Goal: Task Accomplishment & Management: Complete application form

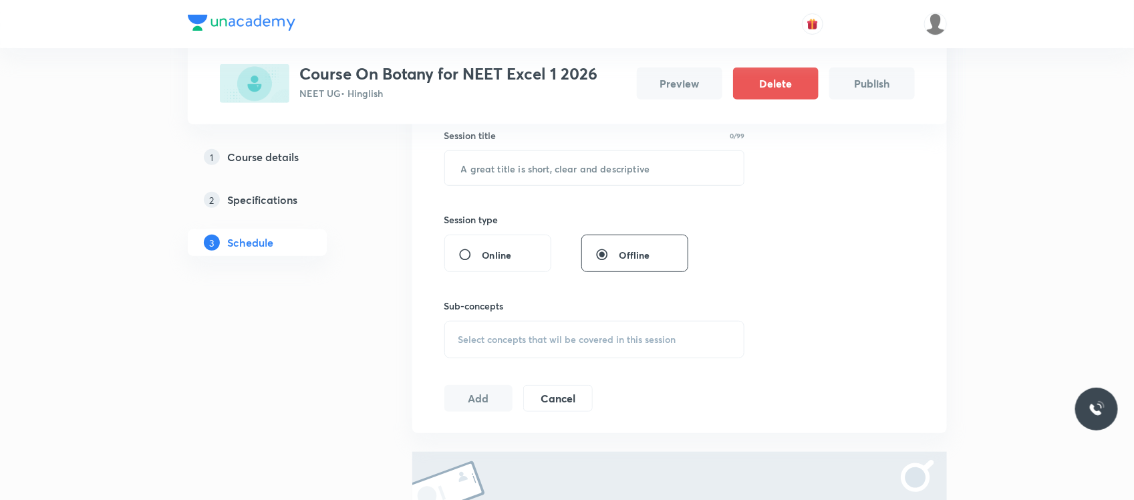
scroll to position [210, 0]
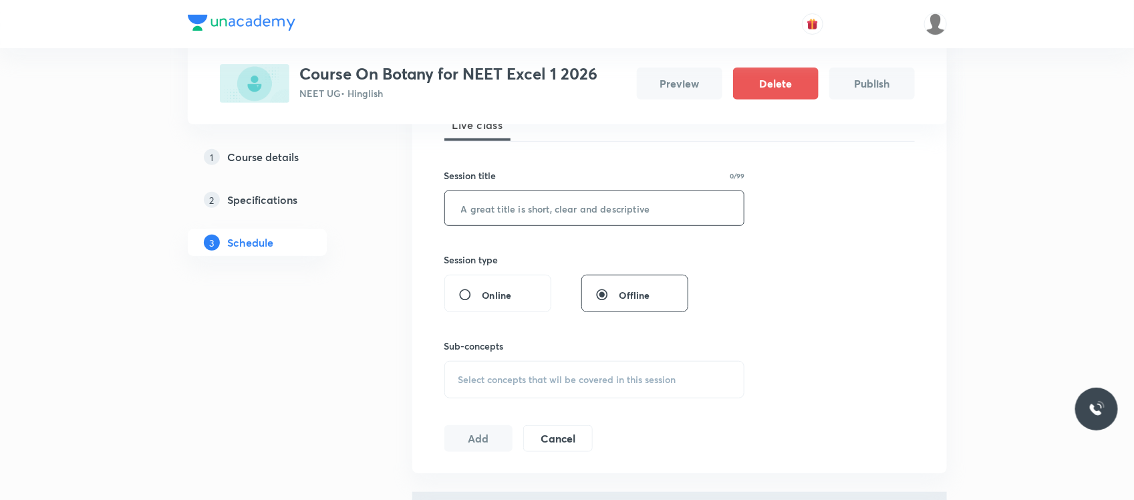
click at [571, 205] on input "text" at bounding box center [594, 208] width 299 height 34
paste input "Organism and Population"
click at [523, 211] on input "Organism and Population" at bounding box center [594, 208] width 299 height 34
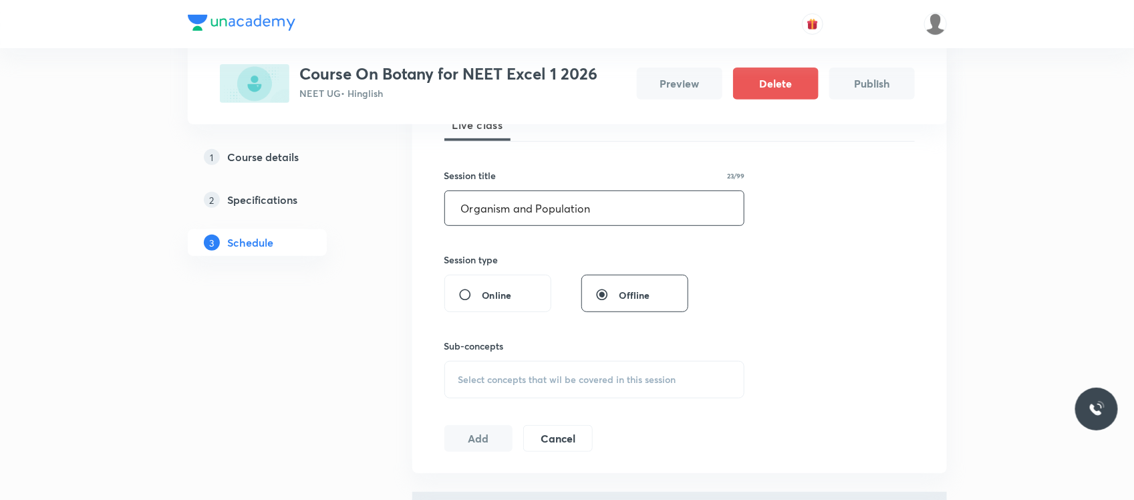
click at [523, 211] on input "Organism and Population" at bounding box center [594, 208] width 299 height 34
paste input "microbes in human welfare"
type input "microbes in human welfare"
click at [554, 375] on span "Select concepts that wil be covered in this session" at bounding box center [567, 379] width 218 height 11
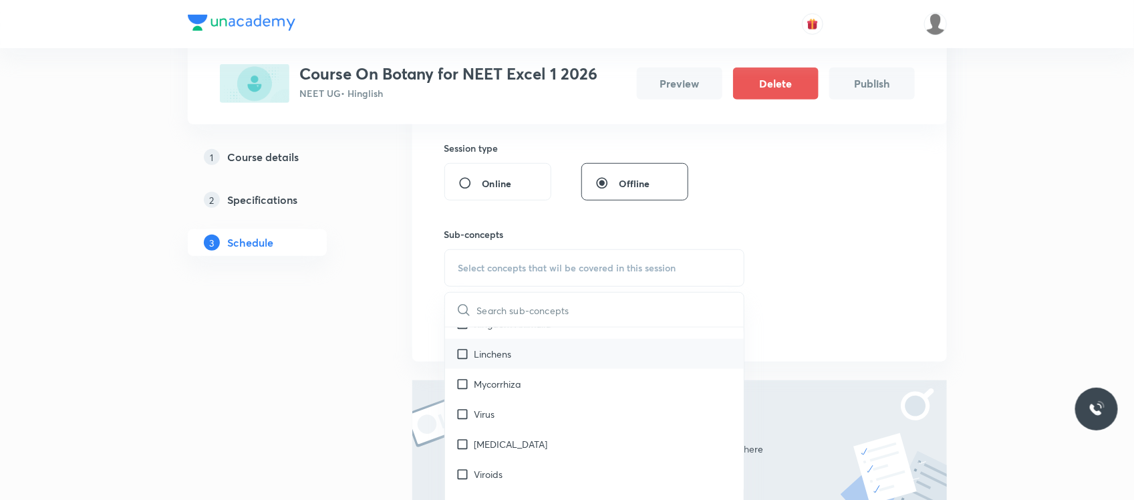
scroll to position [681, 0]
click at [520, 364] on div "Linchens" at bounding box center [594, 352] width 299 height 30
click at [341, 355] on div "1 Course details 2 Specifications 3 Schedule" at bounding box center [279, 254] width 182 height 701
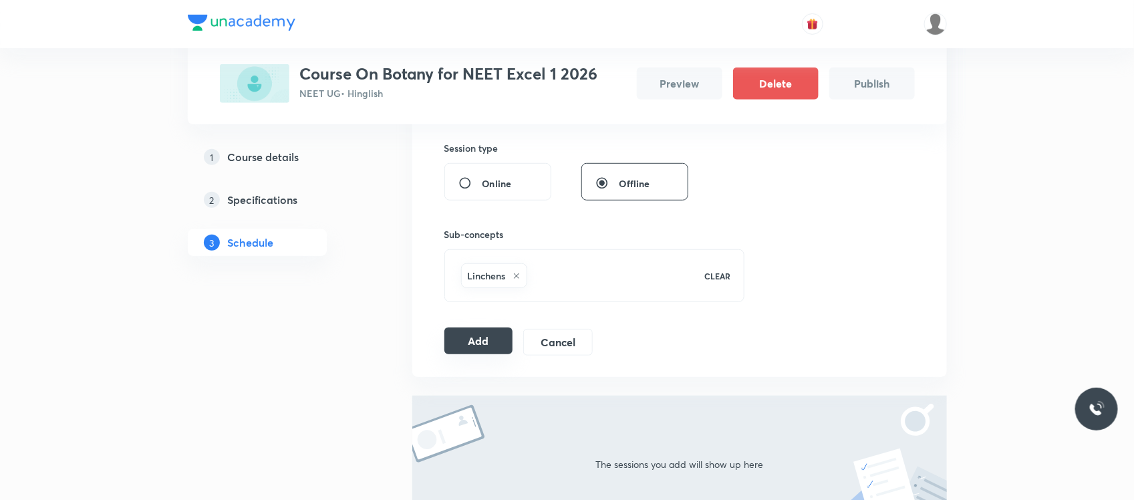
click at [468, 339] on button "Add" at bounding box center [478, 340] width 69 height 27
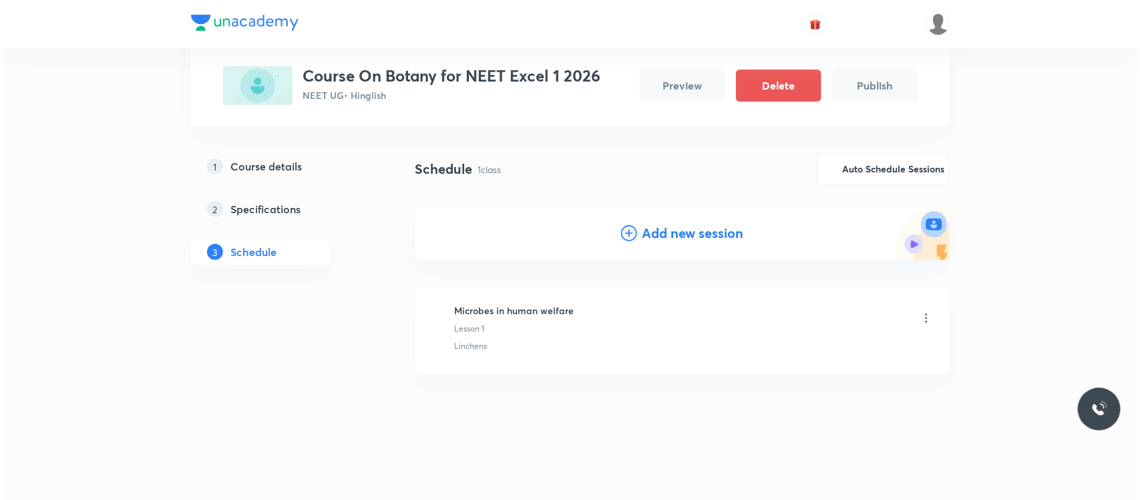
scroll to position [72, 0]
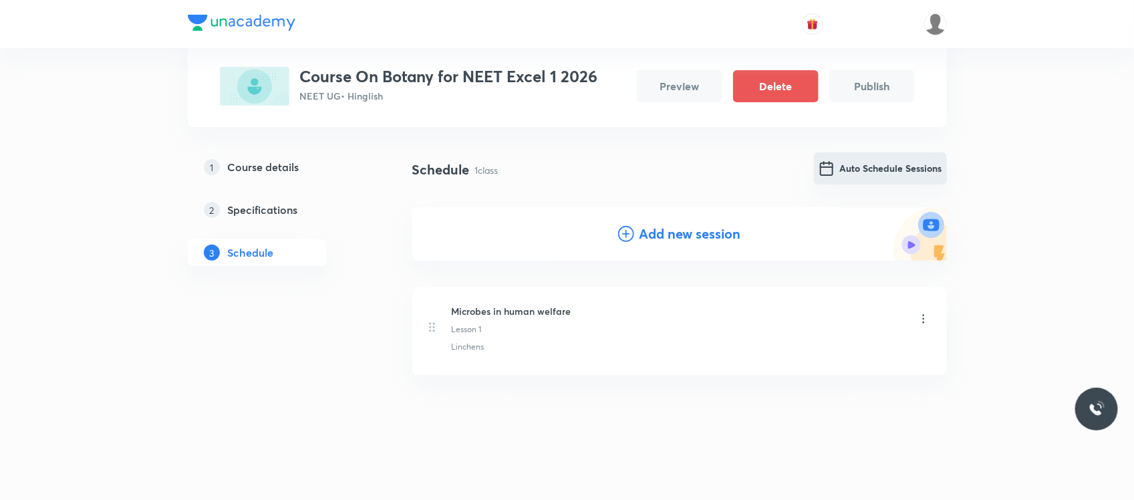
click at [909, 165] on button "Auto Schedule Sessions" at bounding box center [880, 168] width 133 height 32
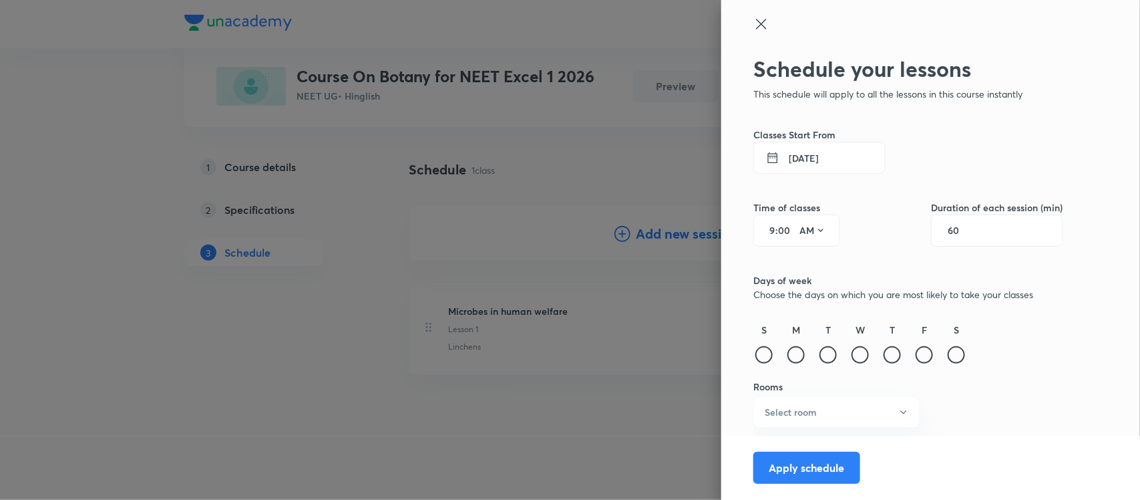
click at [959, 231] on input "60" at bounding box center [960, 230] width 25 height 11
type input "100"
click at [772, 230] on input "9" at bounding box center [768, 230] width 16 height 11
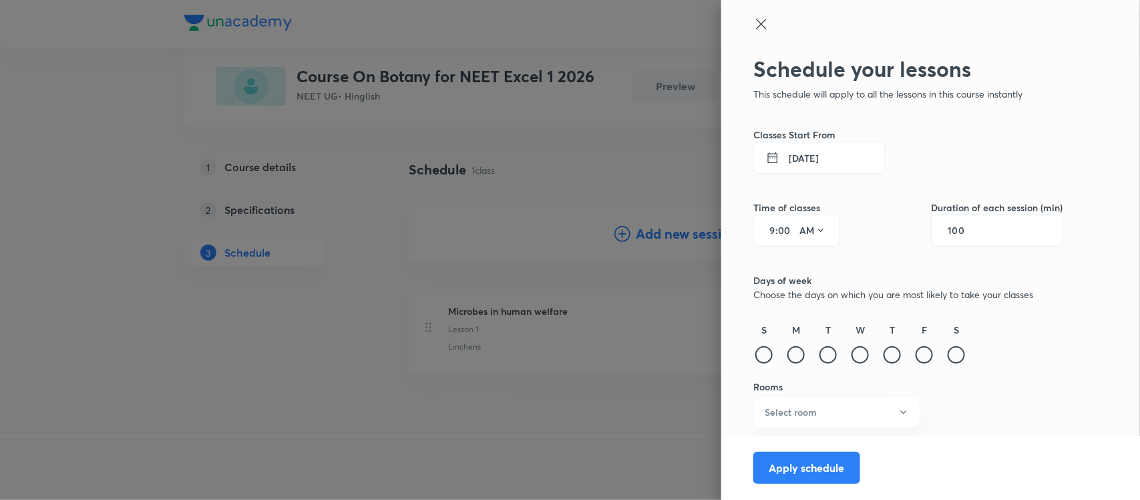
click at [772, 230] on input "9" at bounding box center [768, 230] width 16 height 11
type input "12"
type input "40"
click at [806, 226] on button "AM" at bounding box center [812, 230] width 37 height 21
click at [808, 269] on div "PM" at bounding box center [814, 265] width 48 height 32
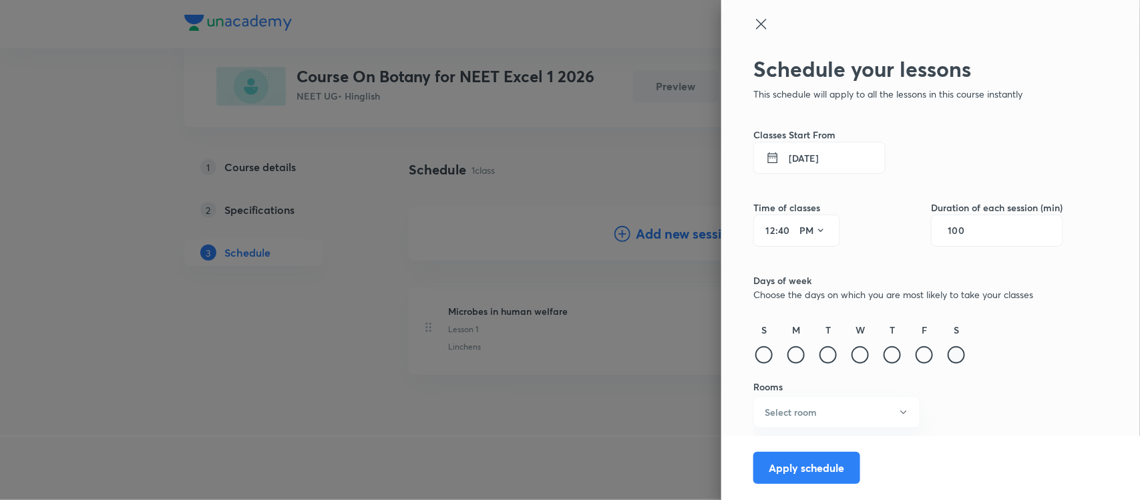
drag, startPoint x: 947, startPoint y: 352, endPoint x: 960, endPoint y: 353, distance: 13.4
click at [960, 353] on div "S" at bounding box center [956, 344] width 21 height 43
click at [960, 353] on div at bounding box center [956, 354] width 17 height 17
click at [846, 416] on button "Select room" at bounding box center [837, 411] width 167 height 31
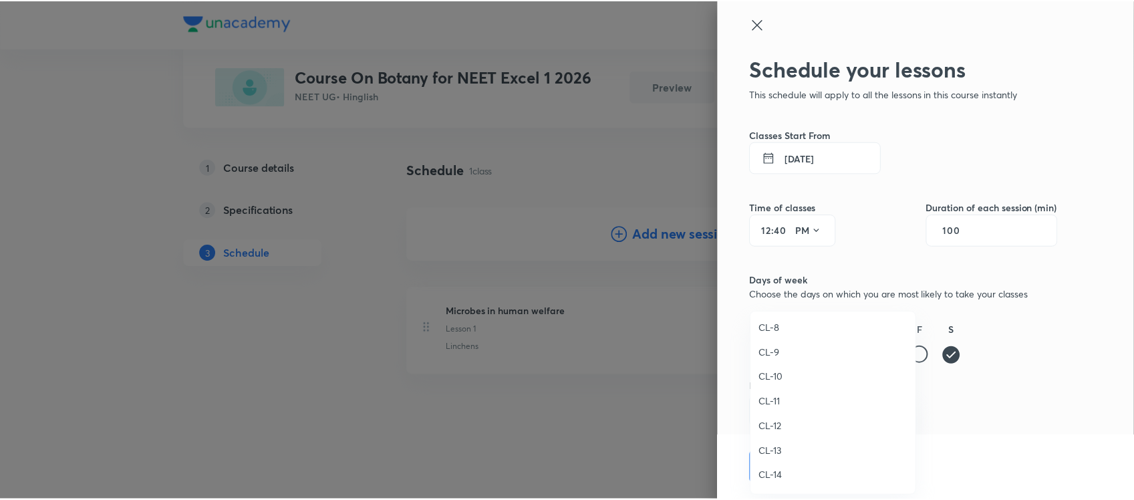
scroll to position [544, 0]
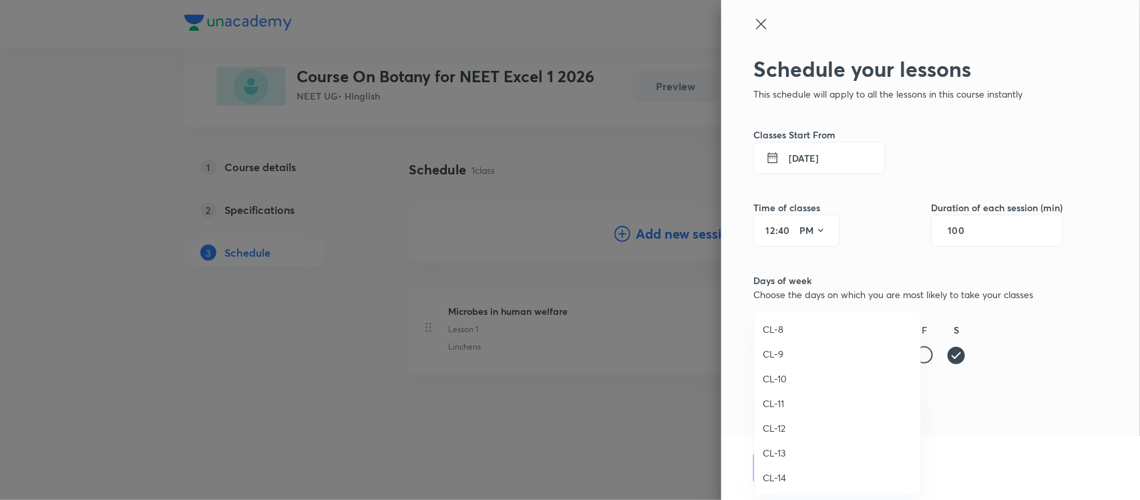
click at [794, 351] on span "CL-9" at bounding box center [838, 354] width 150 height 14
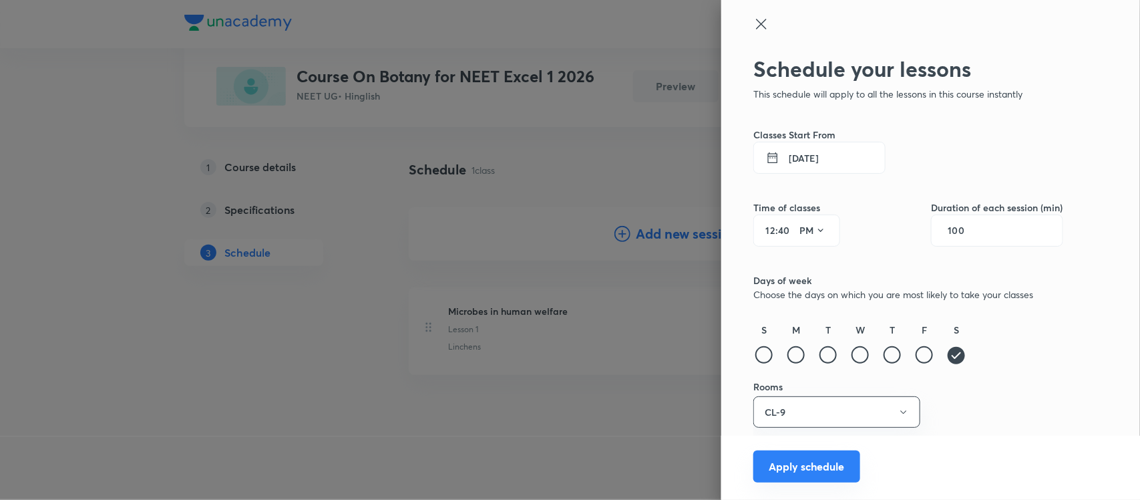
click at [802, 466] on button "Apply schedule" at bounding box center [807, 466] width 107 height 32
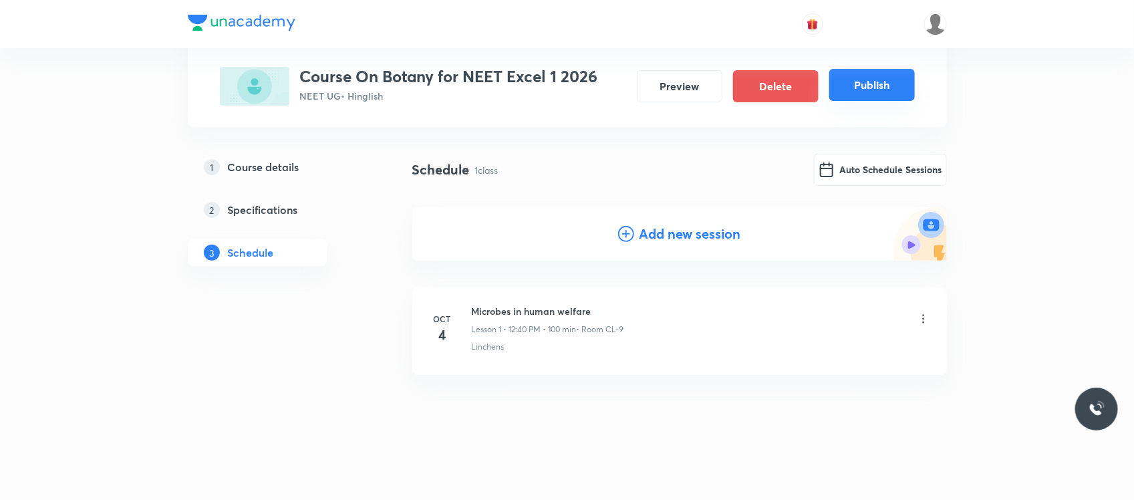
click at [896, 89] on button "Publish" at bounding box center [872, 85] width 86 height 32
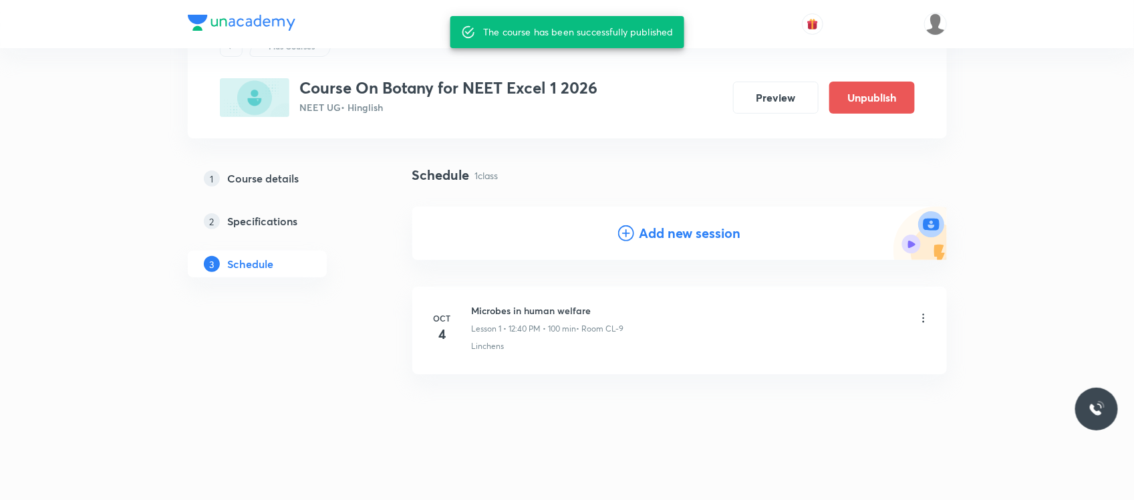
scroll to position [60, 0]
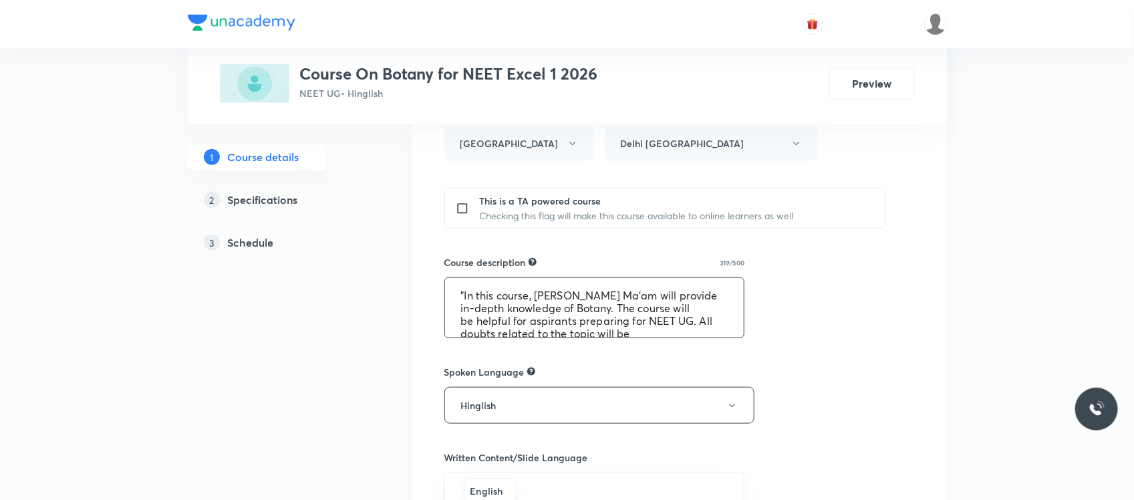
scroll to position [51, 0]
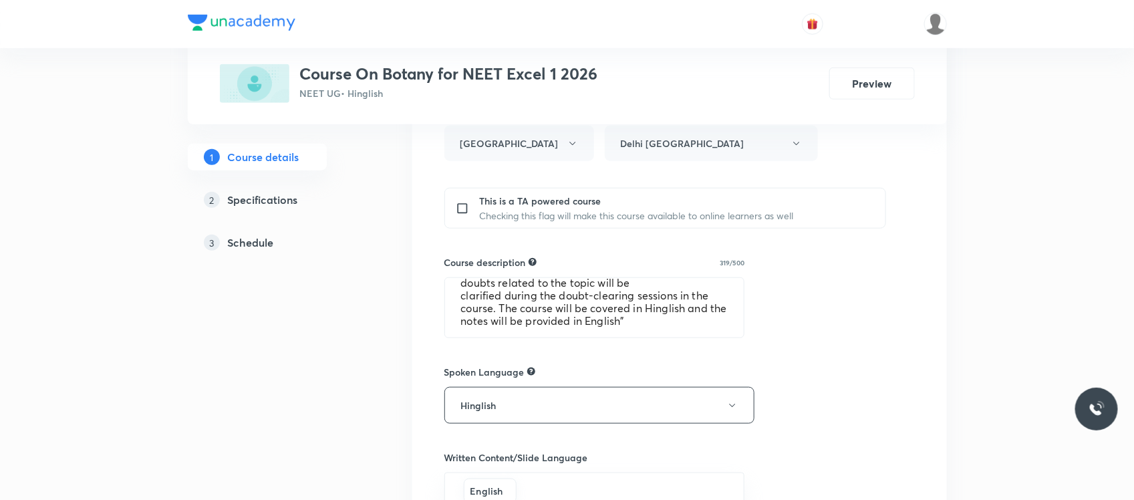
click at [261, 242] on h5 "Schedule" at bounding box center [251, 242] width 46 height 16
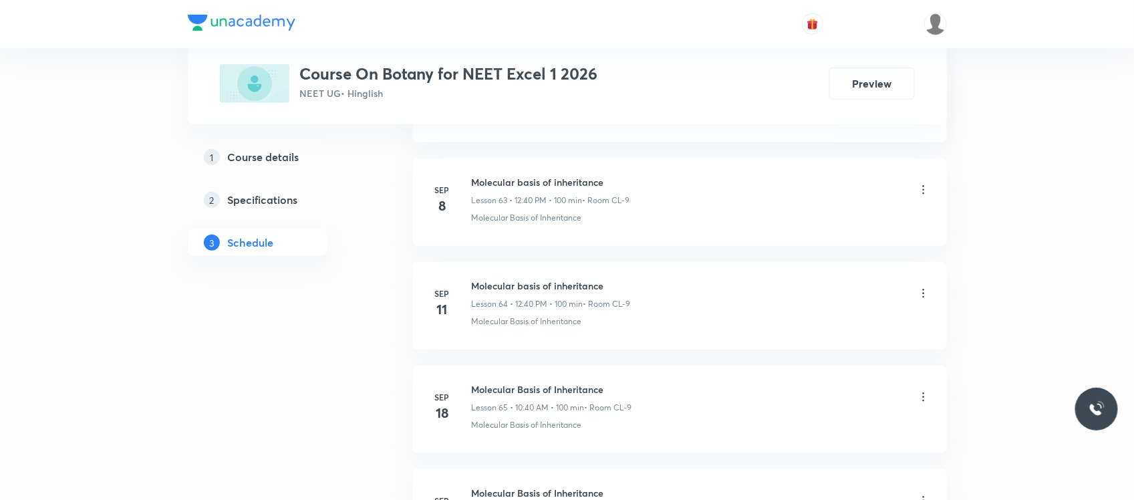
scroll to position [7738, 0]
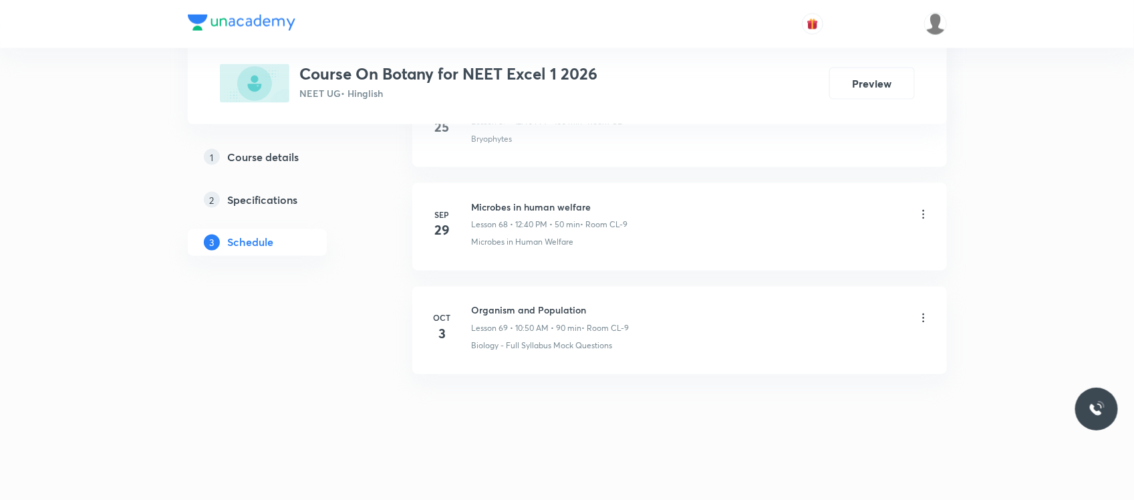
click at [521, 303] on h6 "Organism and Population" at bounding box center [551, 310] width 158 height 14
copy h6 "Organism and Population"
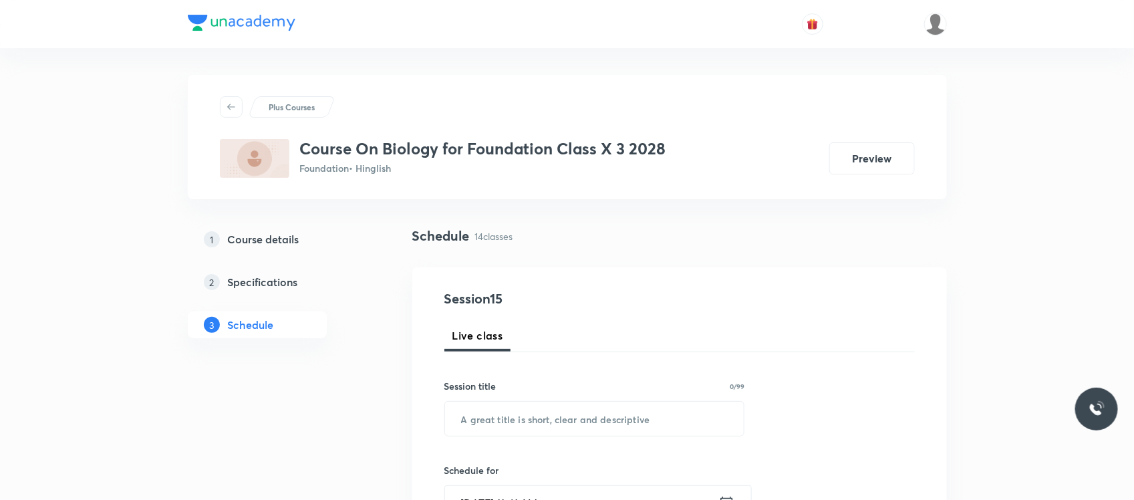
scroll to position [2025, 0]
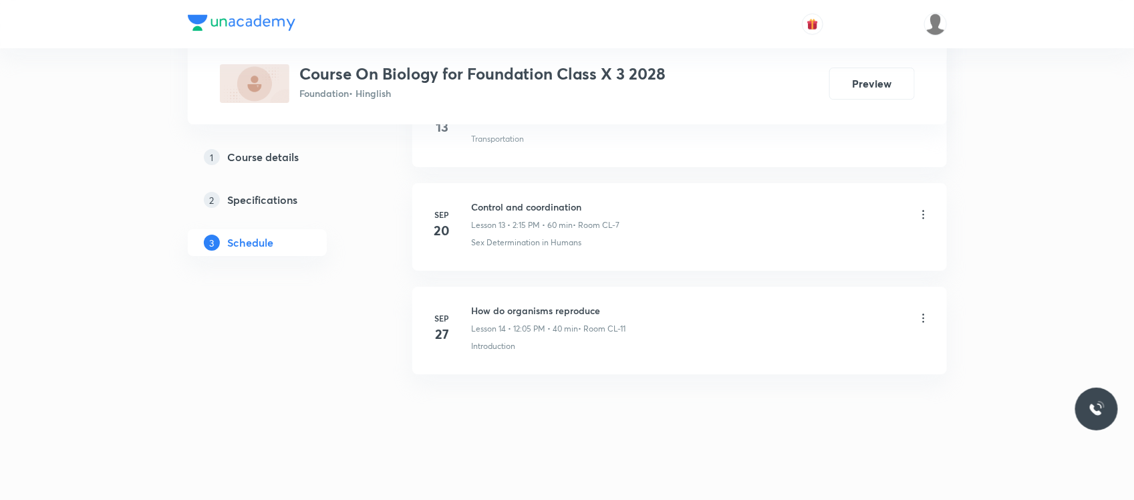
click at [519, 301] on li "Sep 27 How do organisms reproduce Lesson 14 • 12:05 PM • 40 min • Room CL-11 In…" at bounding box center [679, 331] width 534 height 88
copy h6 "How do organisms reproduce"
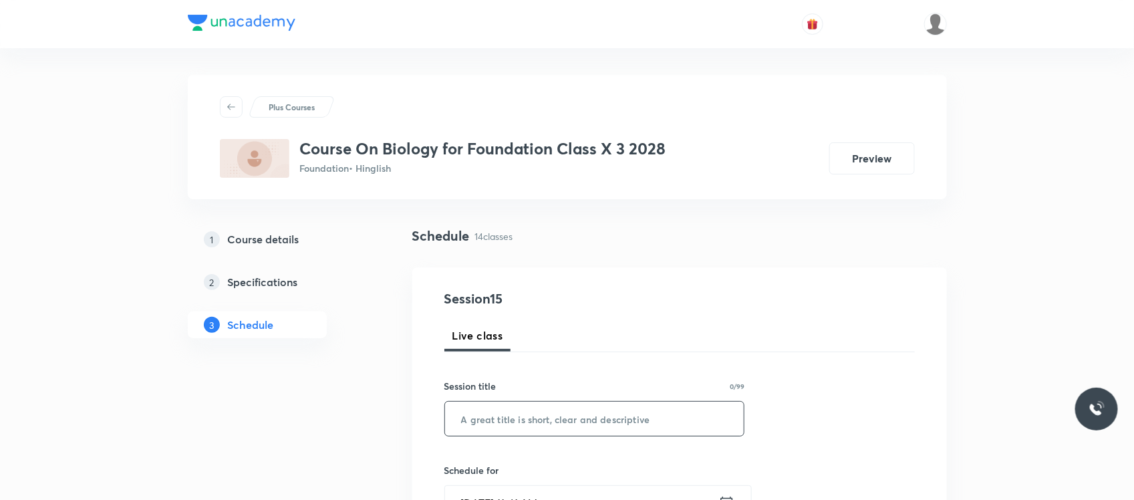
scroll to position [175, 0]
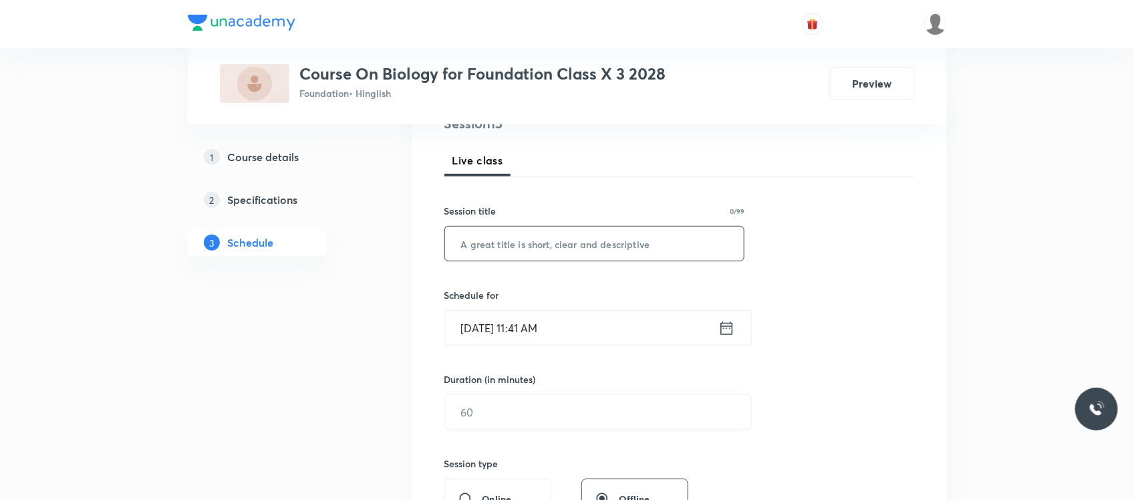
paste input "How do organisms reproduce"
click at [534, 234] on input "text" at bounding box center [594, 243] width 299 height 34
type input "How do organisms reproduce"
click at [576, 331] on input "Oct 4, 2025, 11:41 AM" at bounding box center [581, 328] width 273 height 34
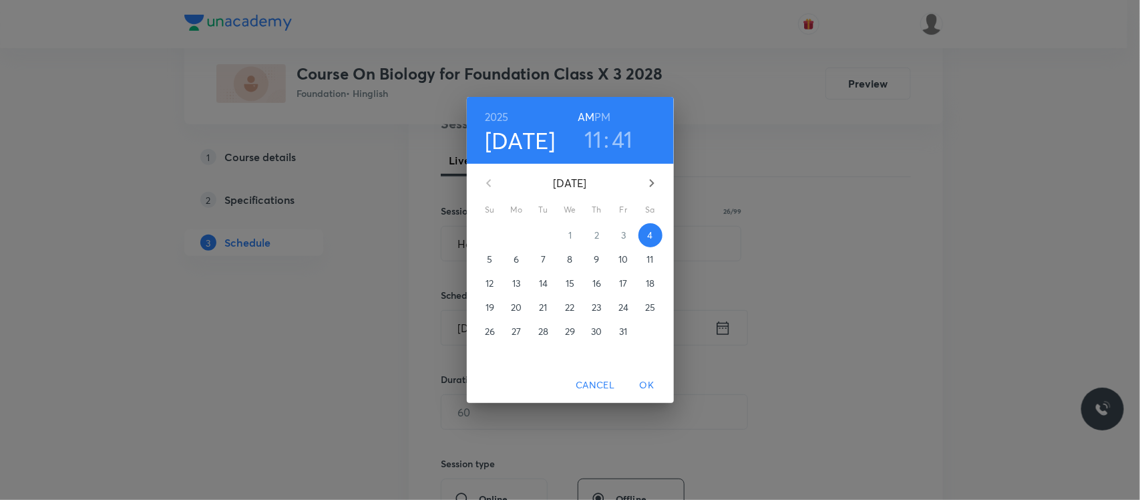
click at [619, 136] on h3 "41" at bounding box center [622, 139] width 21 height 28
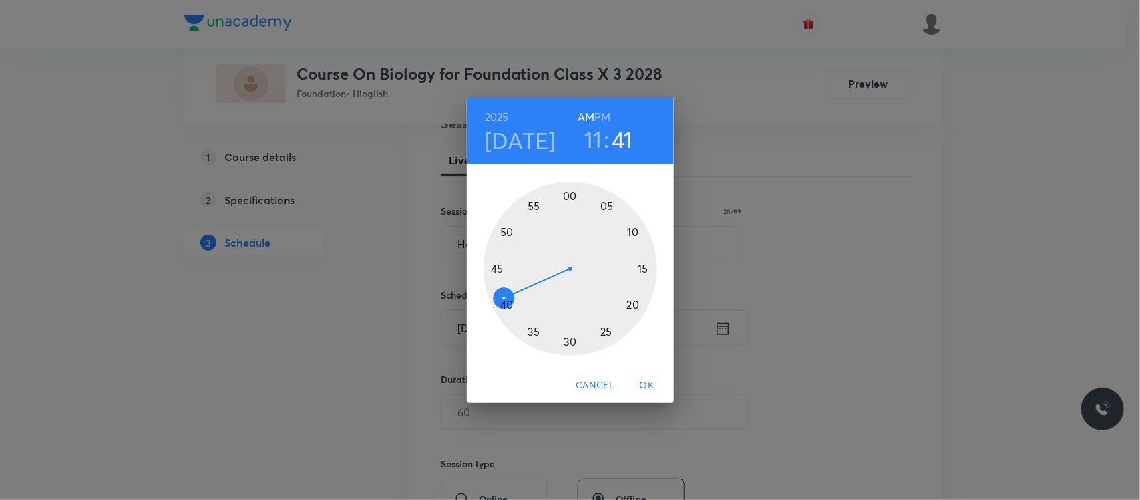
click at [494, 269] on div at bounding box center [571, 269] width 174 height 174
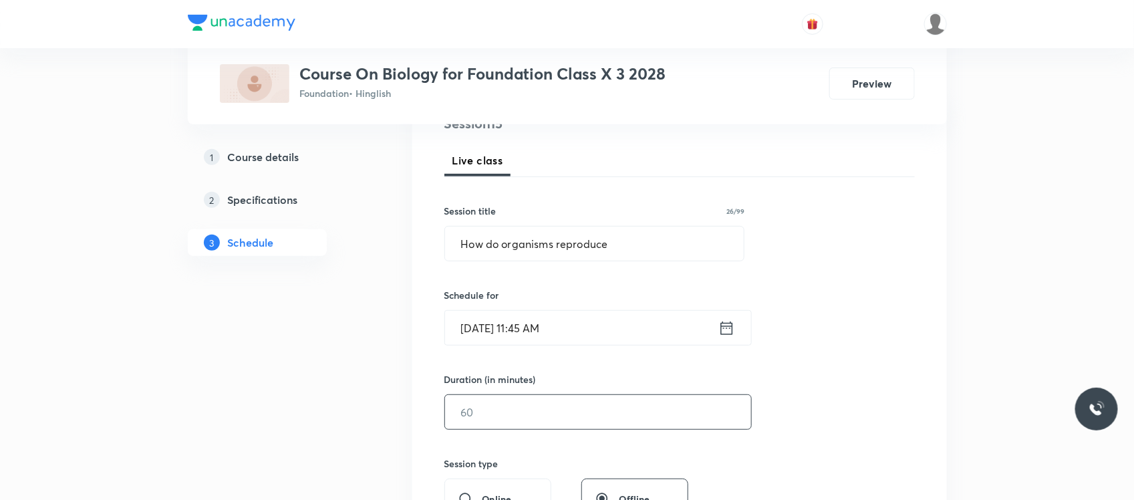
click at [485, 422] on input "text" at bounding box center [598, 412] width 306 height 34
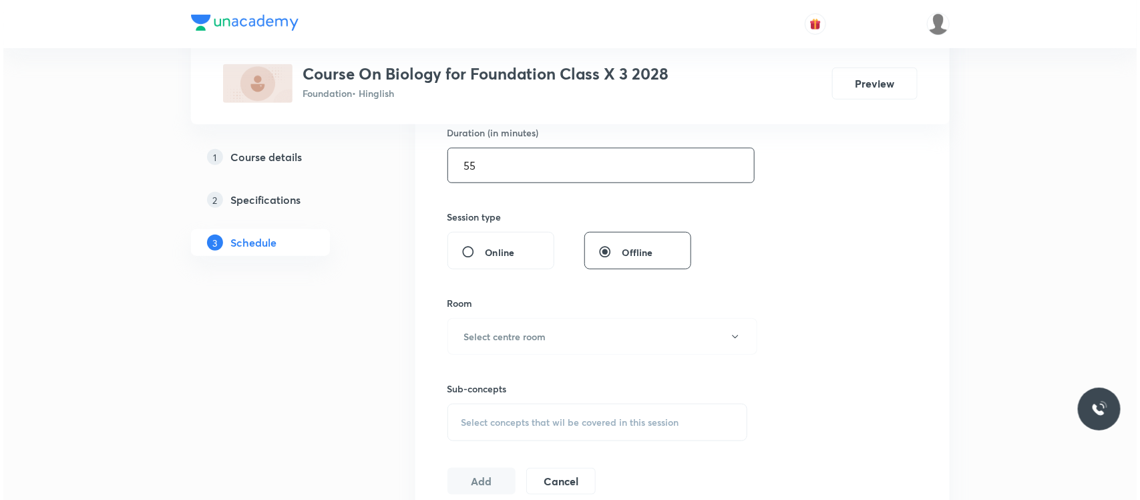
scroll to position [431, 0]
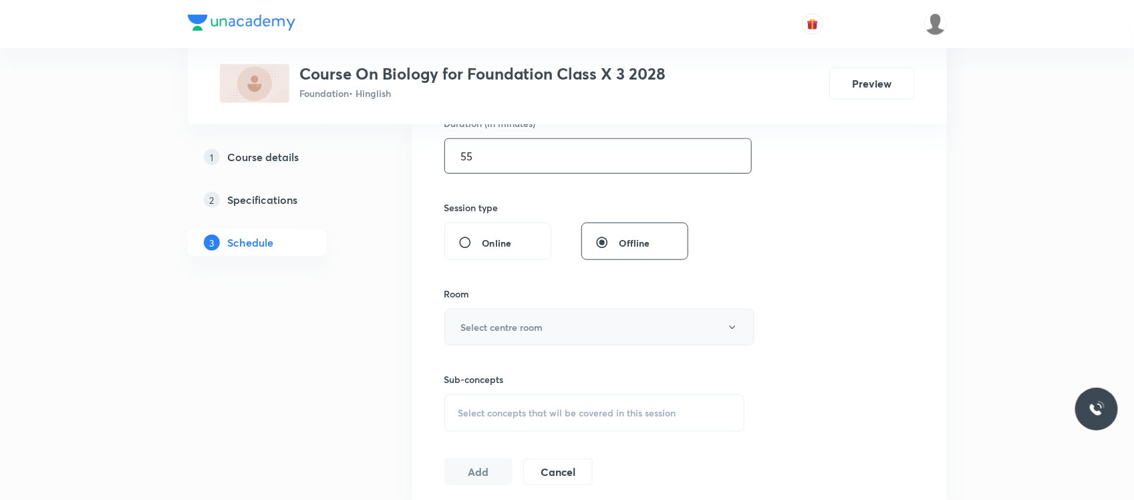
type input "55"
click at [525, 321] on h6 "Select centre room" at bounding box center [502, 327] width 82 height 14
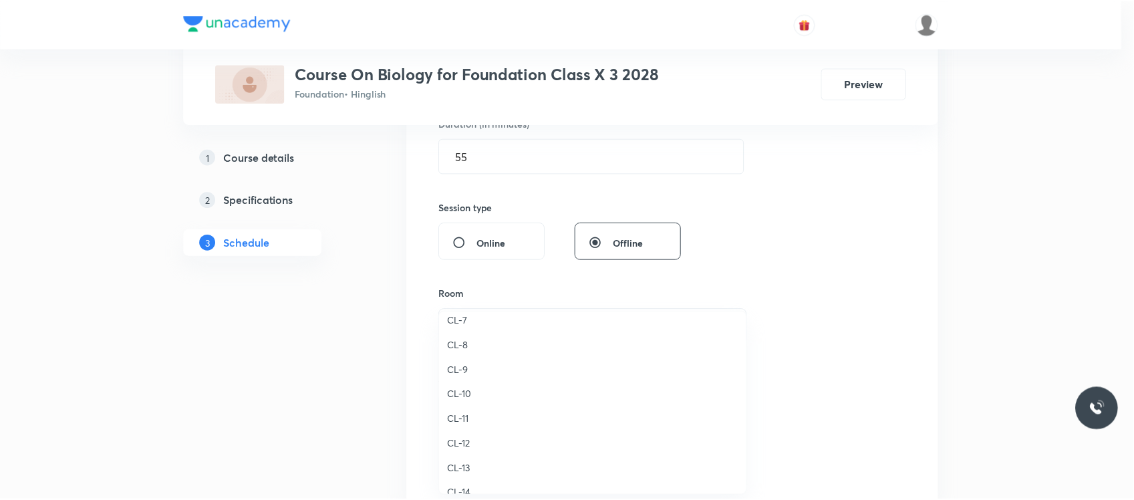
scroll to position [528, 0]
click at [475, 314] on span "CL-7" at bounding box center [596, 321] width 293 height 14
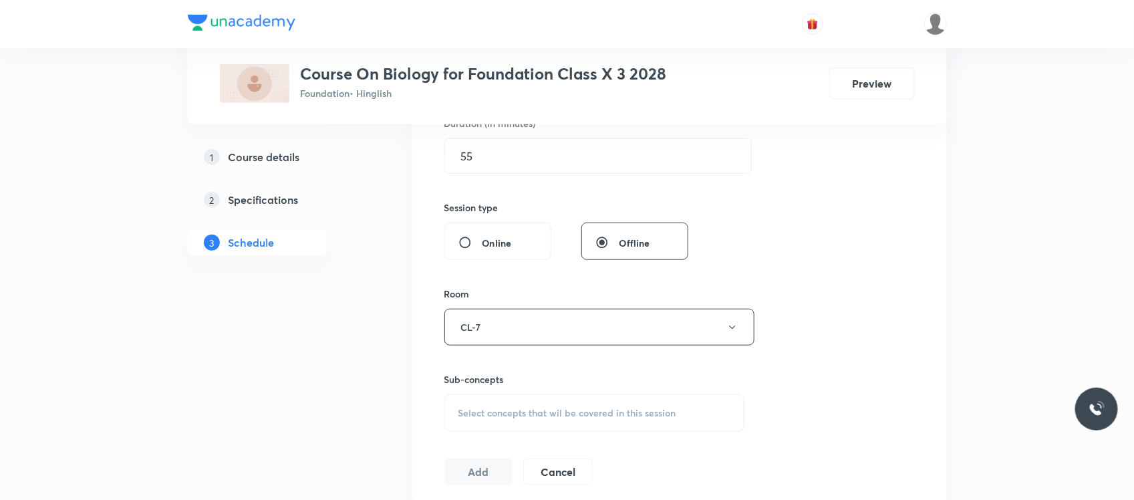
click at [512, 408] on span "Select concepts that wil be covered in this session" at bounding box center [567, 412] width 218 height 11
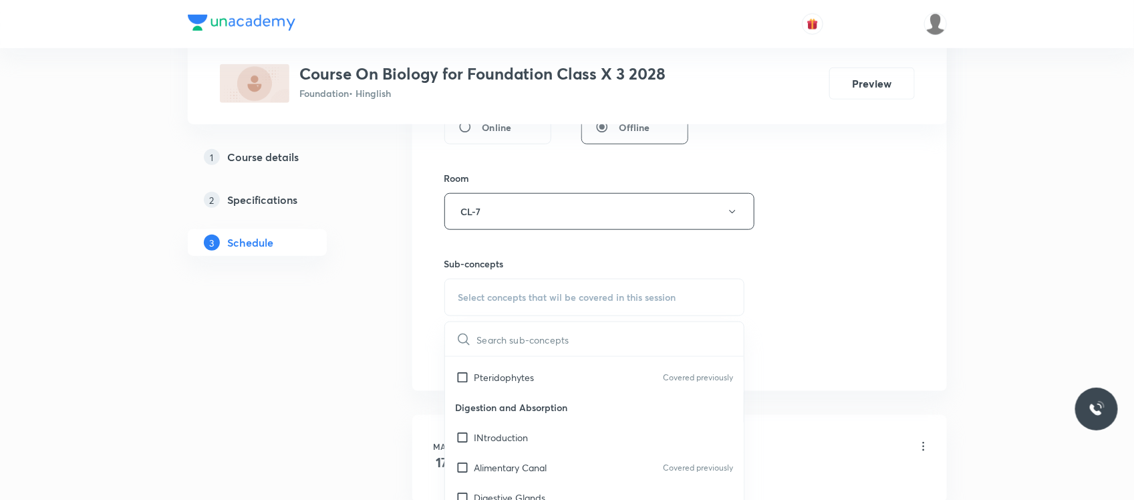
scroll to position [1090, 0]
click at [516, 404] on p "Digestion of Food" at bounding box center [511, 408] width 75 height 14
checkbox input "true"
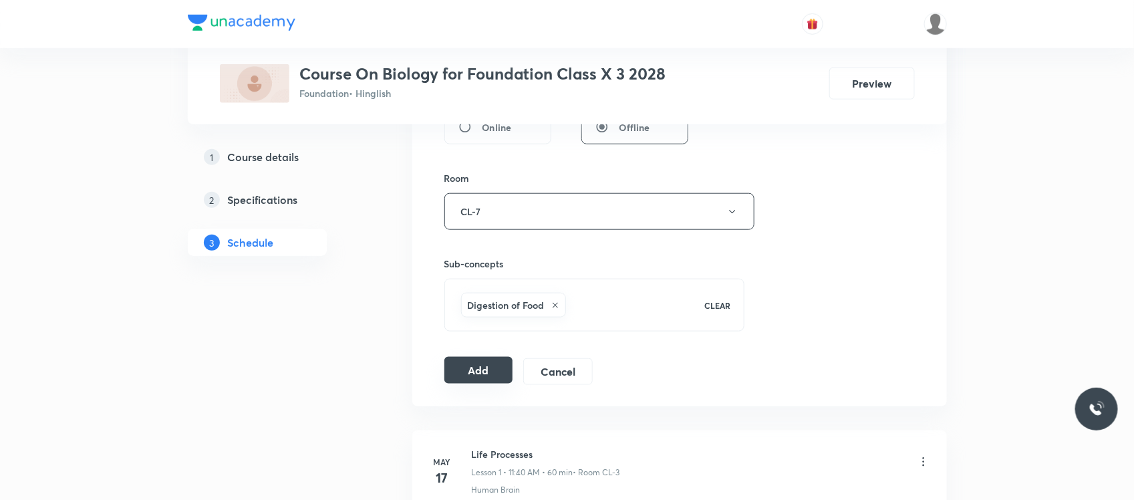
click at [499, 372] on button "Add" at bounding box center [478, 370] width 69 height 27
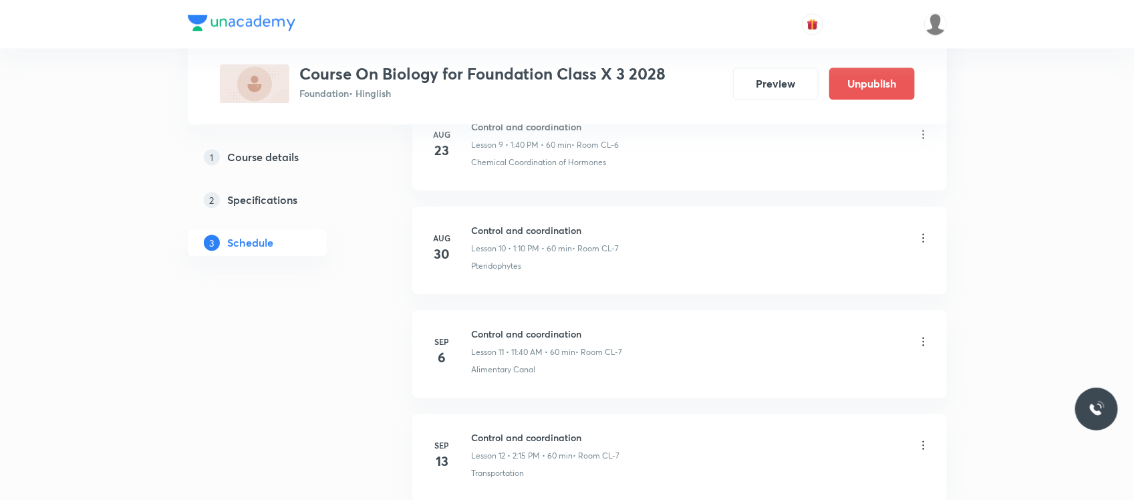
scroll to position [2129, 0]
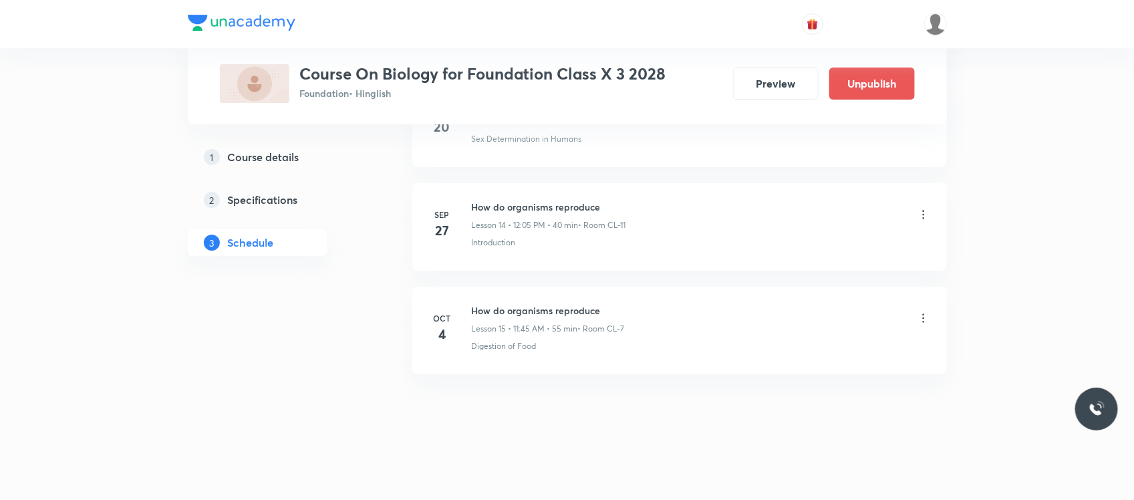
click at [479, 302] on li "Oct 4 How do organisms reproduce Lesson 15 • 11:45 AM • 55 min • Room CL-7 Dige…" at bounding box center [679, 331] width 534 height 88
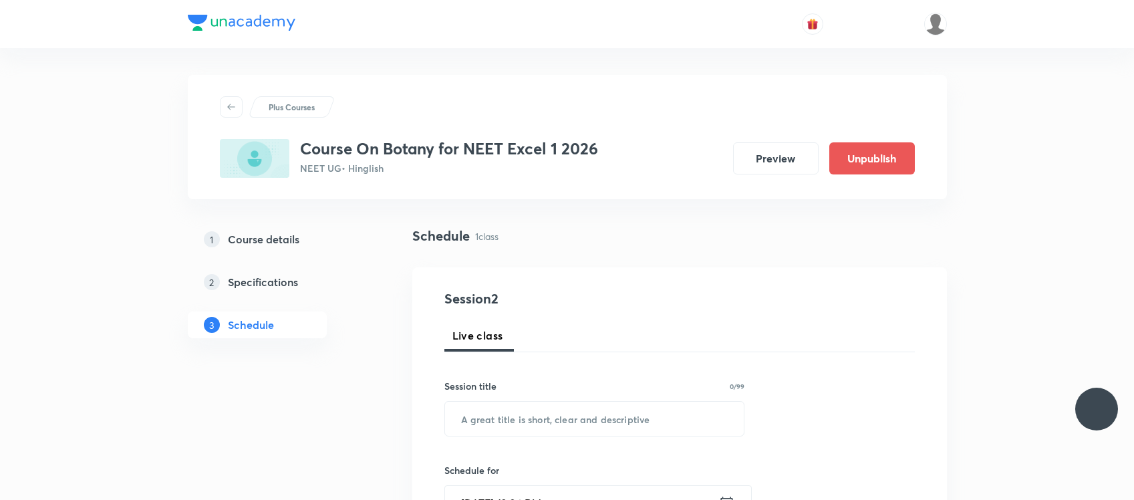
scroll to position [60, 0]
